Goal: Subscribe to service/newsletter

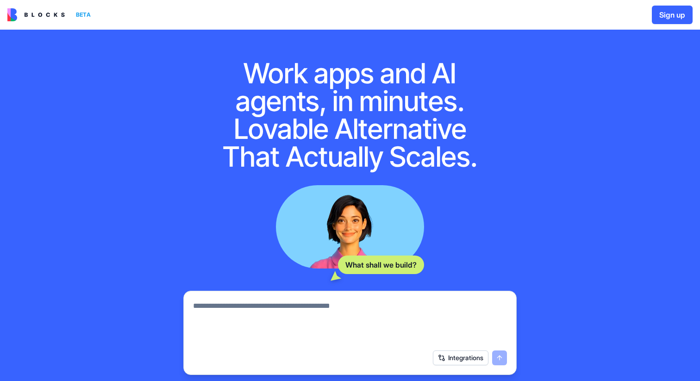
click at [385, 325] on textarea at bounding box center [350, 322] width 314 height 44
type textarea "*****"
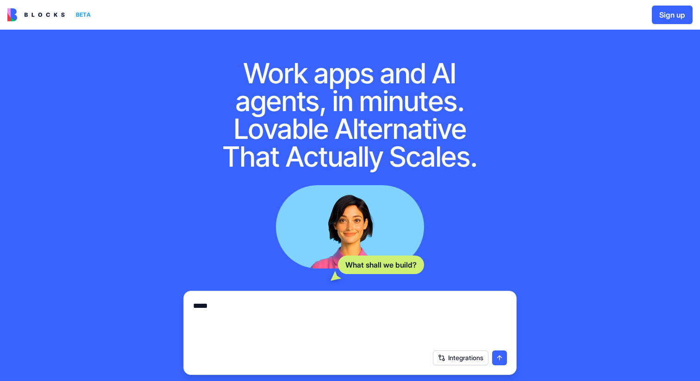
click at [503, 361] on button "submit" at bounding box center [499, 357] width 15 height 15
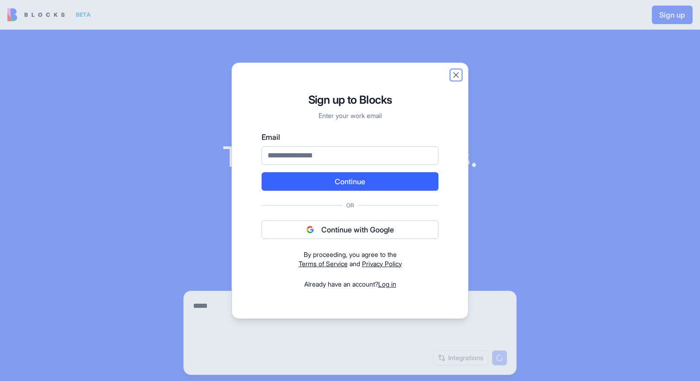
click at [456, 75] on button "Close" at bounding box center [455, 74] width 9 height 9
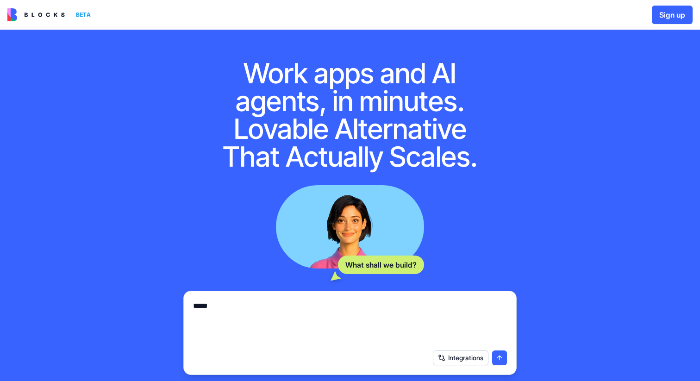
click at [681, 17] on button "Sign up" at bounding box center [672, 15] width 41 height 19
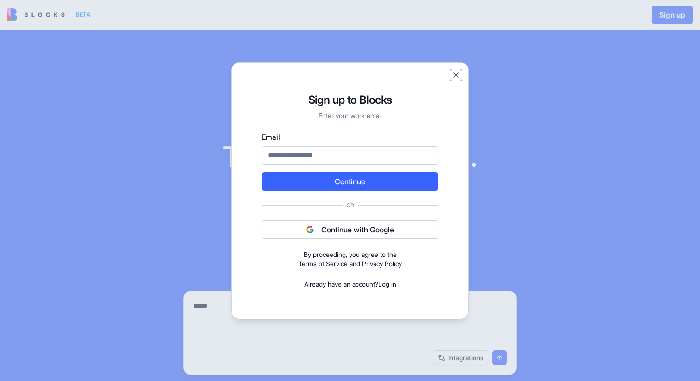
click at [458, 77] on button "Close" at bounding box center [455, 74] width 9 height 9
